Goal: Transaction & Acquisition: Register for event/course

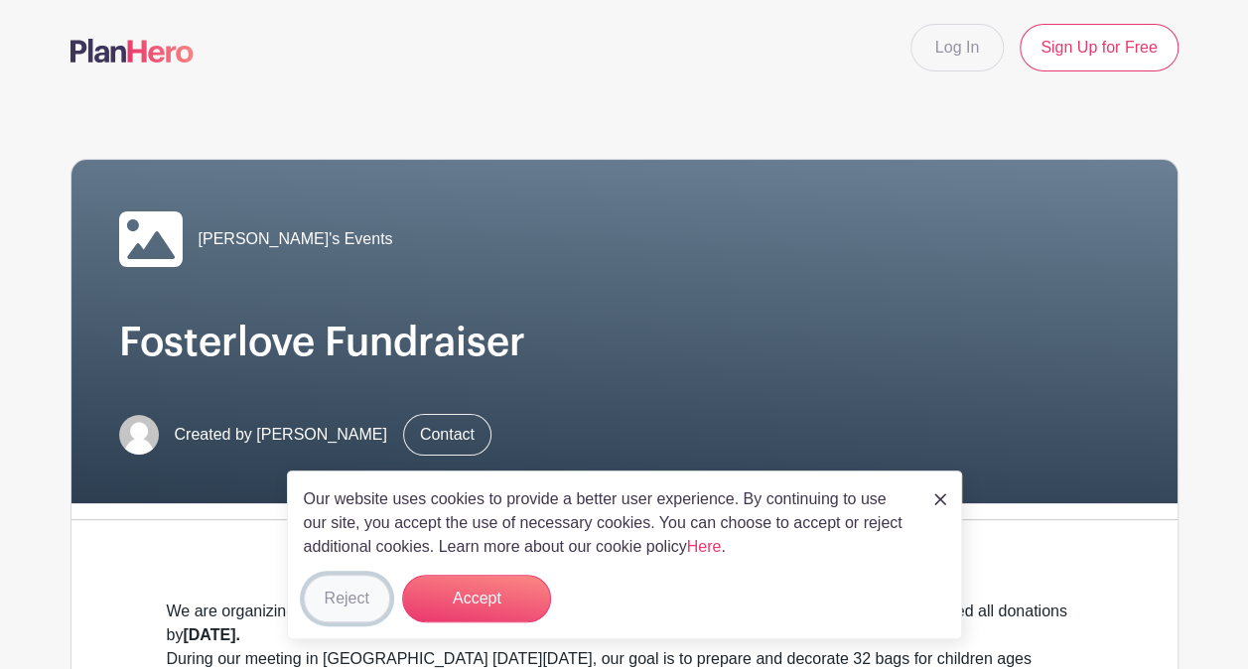
click at [370, 588] on button "Reject" at bounding box center [347, 599] width 86 height 48
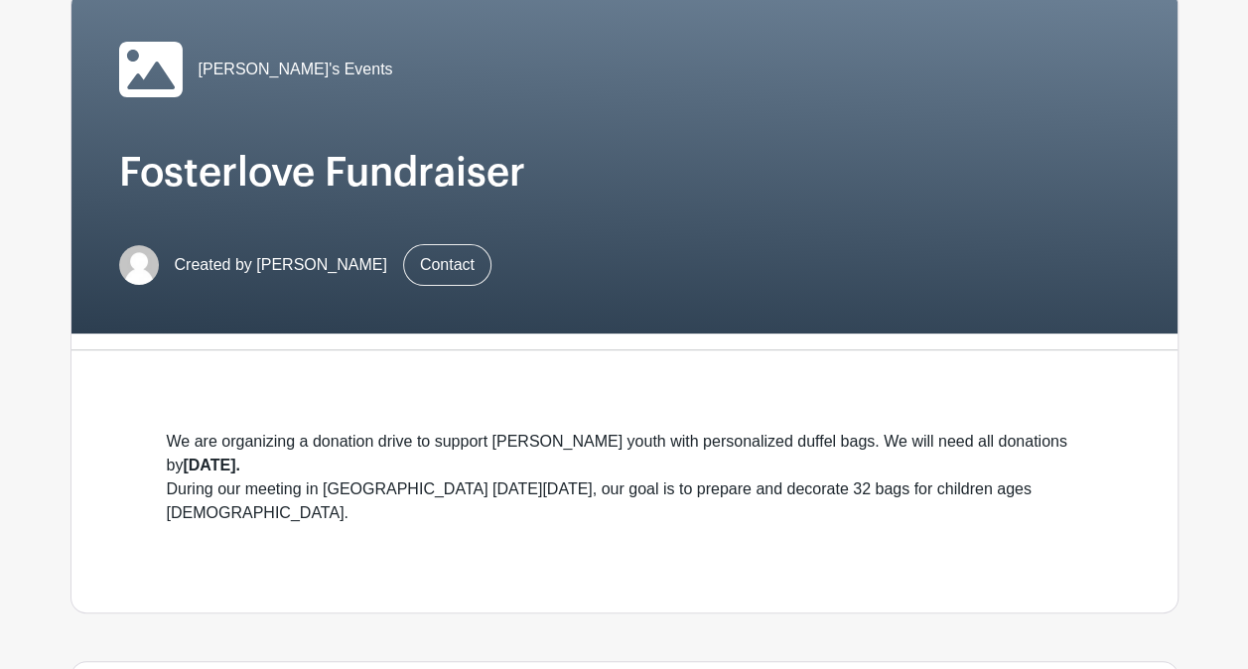
scroll to position [168, 0]
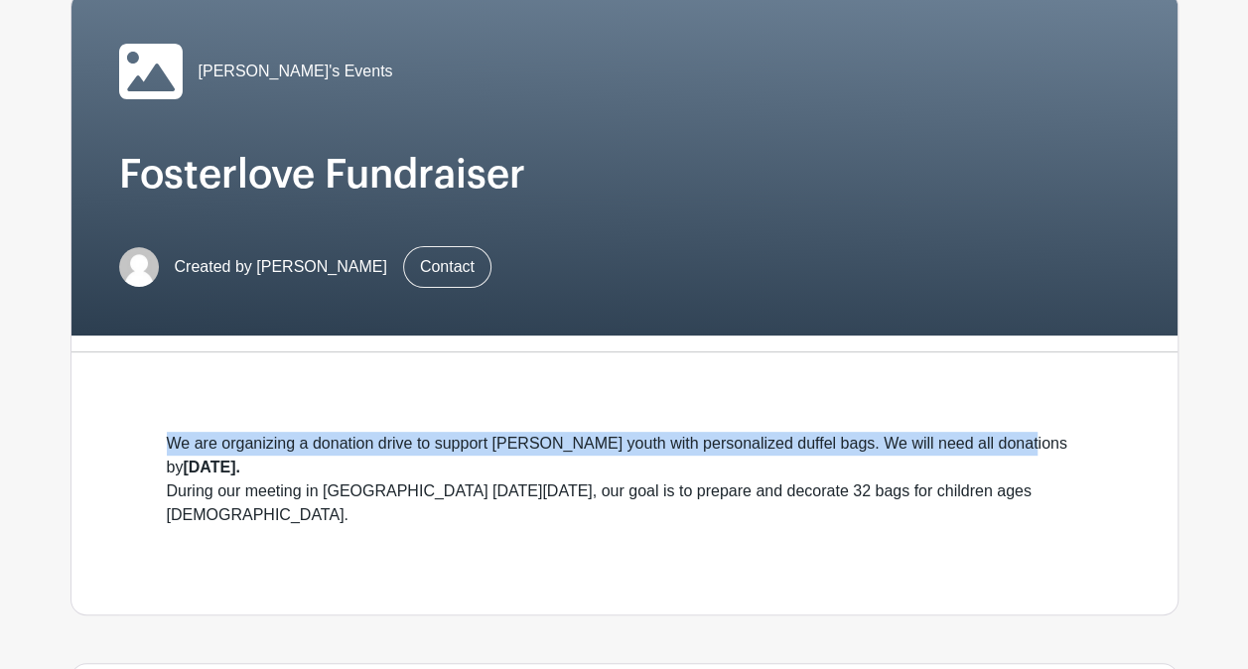
drag, startPoint x: 993, startPoint y: 314, endPoint x: 1104, endPoint y: 384, distance: 131.6
click at [1104, 384] on div "[PERSON_NAME]'s Events Fosterlove Fundraiser Created by [PERSON_NAME] Contact W…" at bounding box center [624, 303] width 1108 height 624
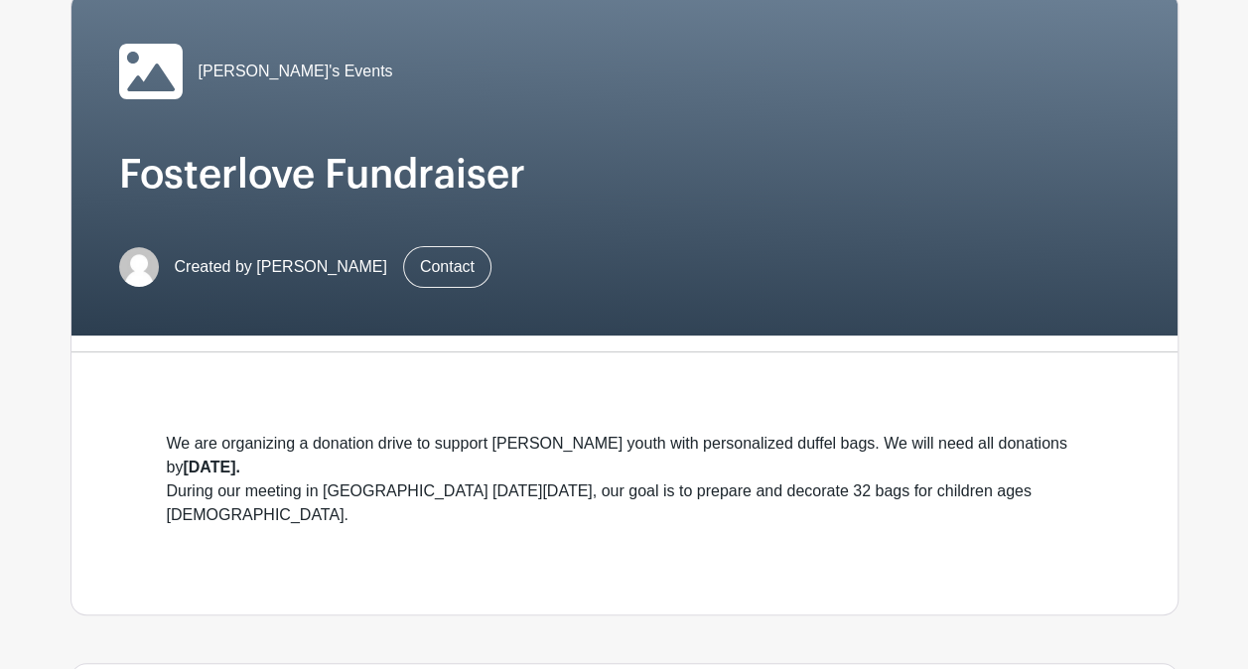
drag, startPoint x: 1104, startPoint y: 384, endPoint x: 1104, endPoint y: 504, distance: 120.1
click at [1104, 504] on div "We are organizing a donation drive to support [PERSON_NAME] youth with personal…" at bounding box center [624, 491] width 1010 height 246
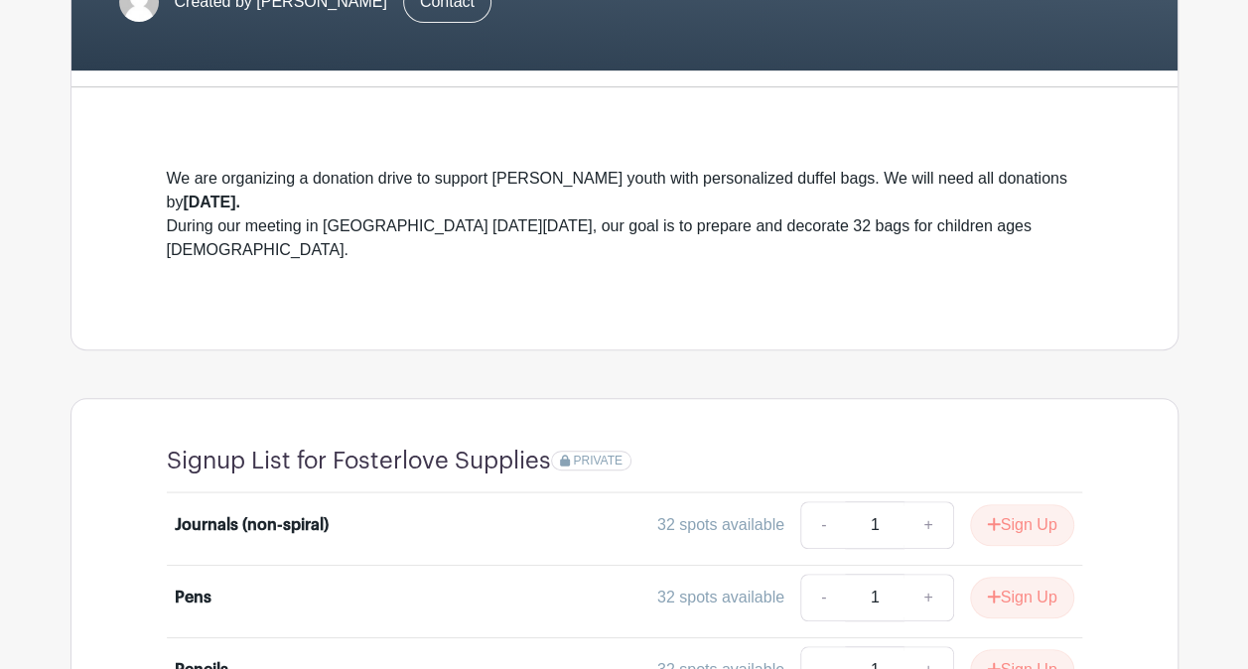
scroll to position [429, 0]
